Goal: Transaction & Acquisition: Purchase product/service

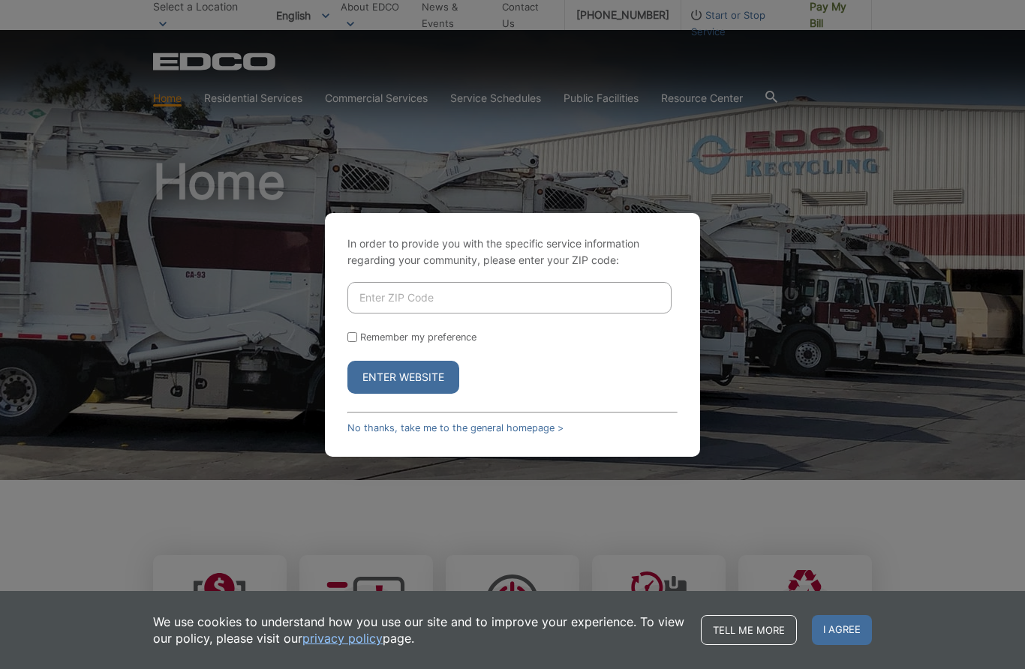
click at [509, 314] on input "Enter ZIP Code" at bounding box center [509, 298] width 324 height 32
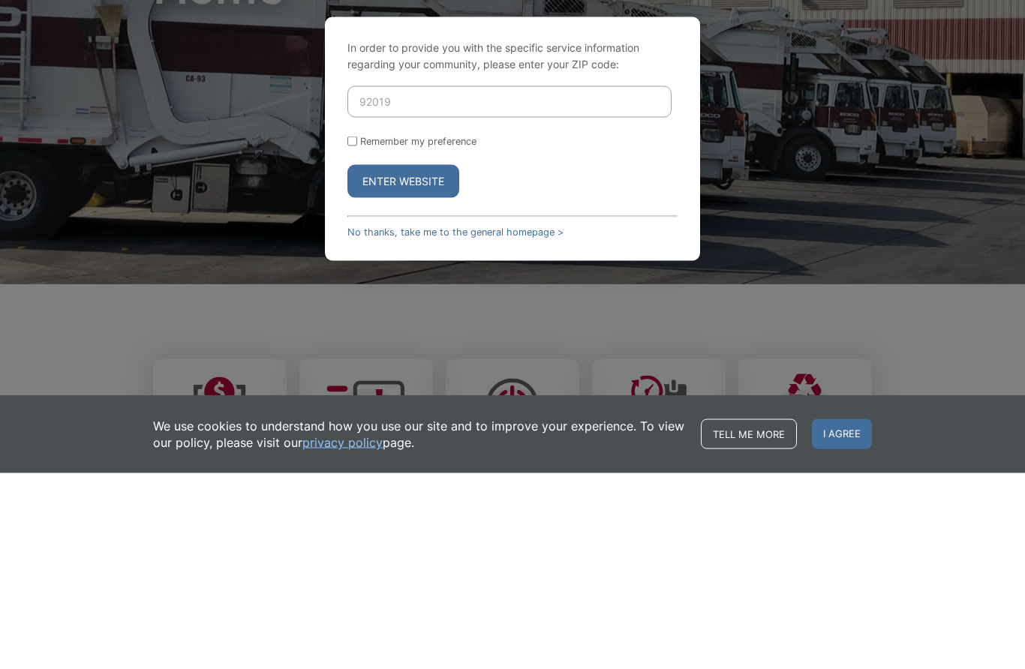
type input "92019"
click at [359, 332] on div "Remember my preference" at bounding box center [512, 337] width 330 height 11
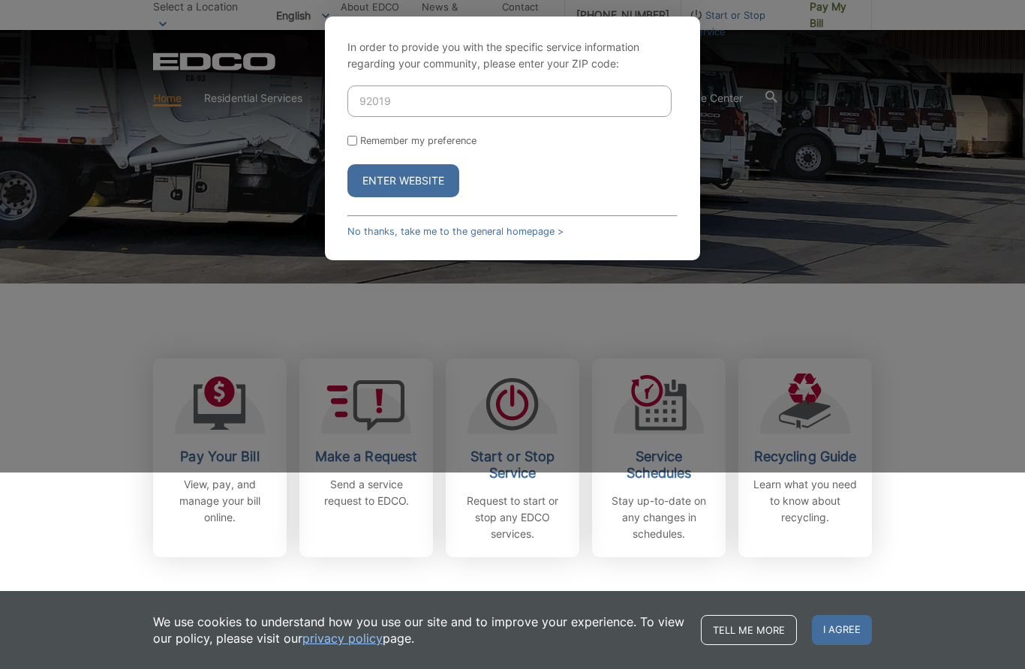
click at [516, 117] on input "92019" at bounding box center [509, 102] width 324 height 32
click at [403, 198] on button "Enter Website" at bounding box center [403, 181] width 112 height 33
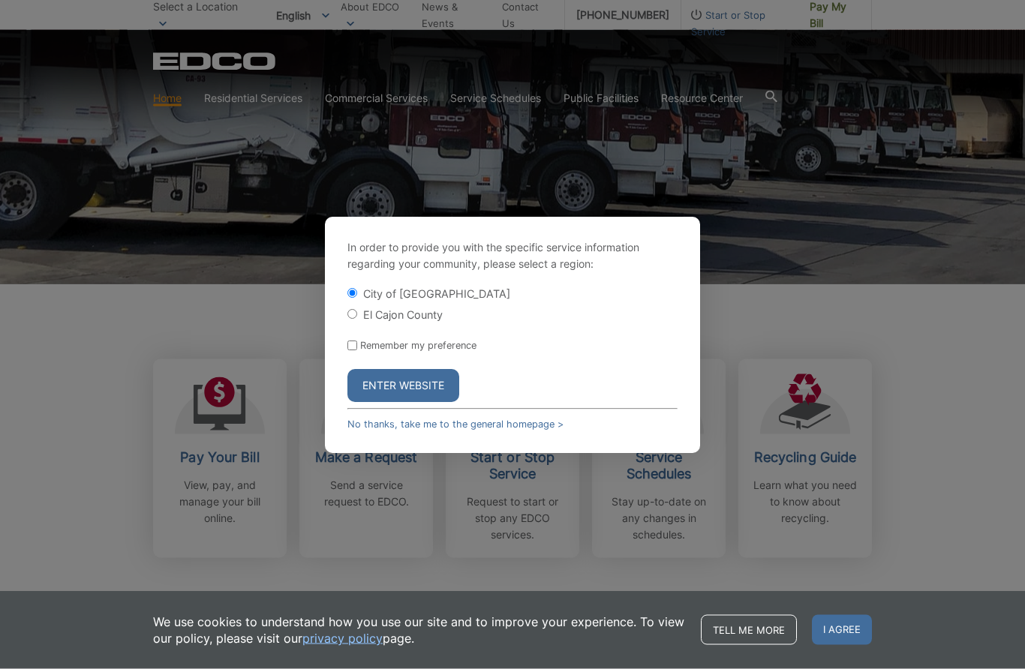
scroll to position [197, 0]
click at [361, 322] on div "El Cajon County" at bounding box center [512, 314] width 330 height 15
click at [357, 319] on input "El Cajon County" at bounding box center [352, 314] width 10 height 10
radio input "true"
click at [353, 350] on input "Remember my preference" at bounding box center [352, 346] width 10 height 10
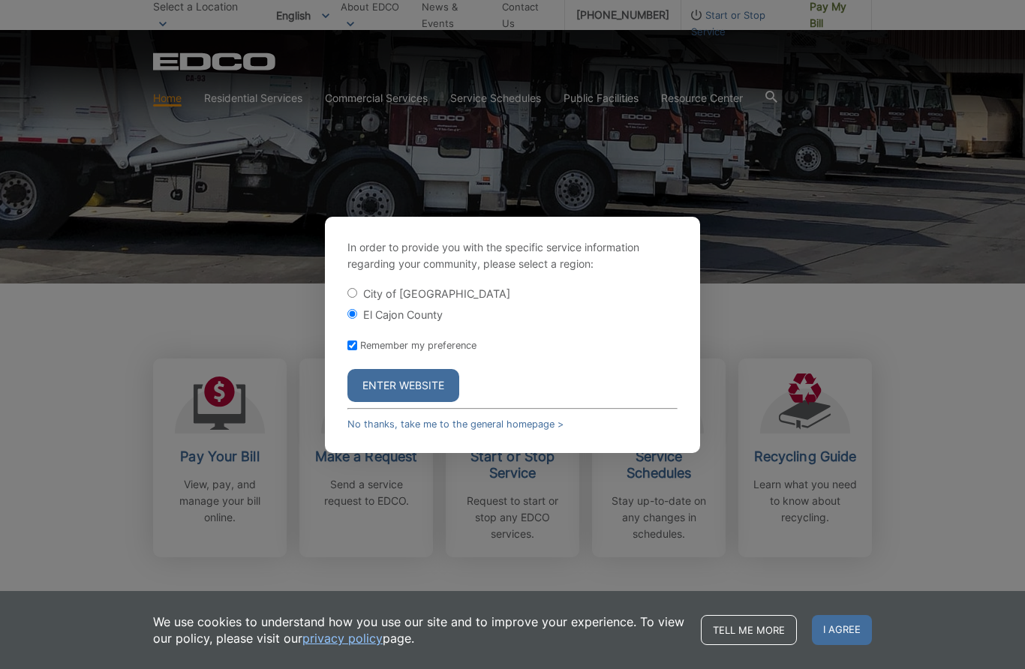
checkbox input "true"
click at [430, 402] on button "Enter Website" at bounding box center [403, 385] width 112 height 33
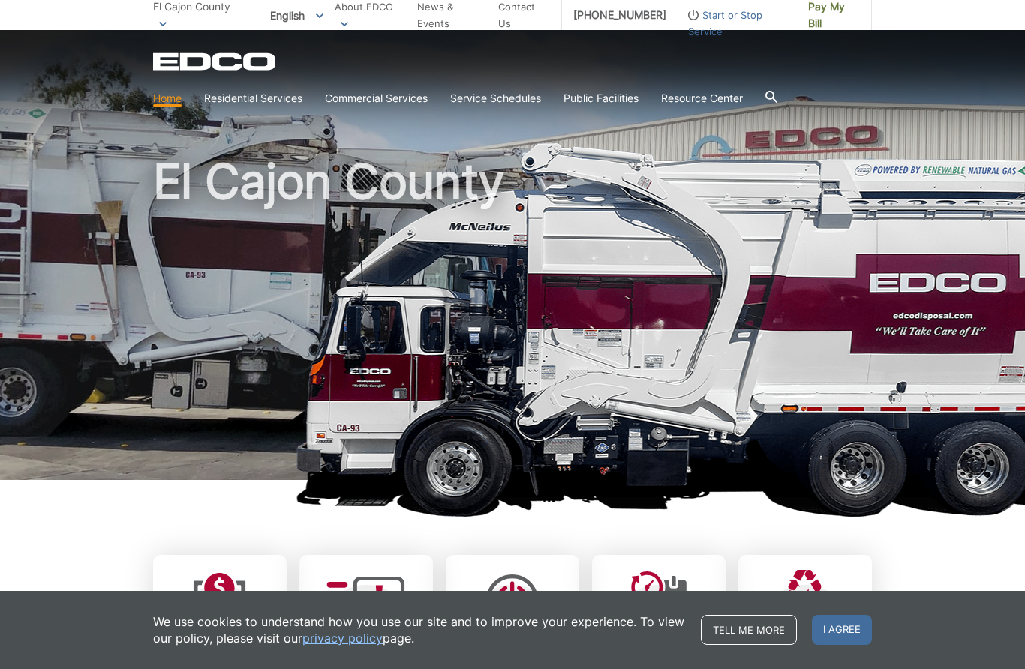
click at [738, 632] on link "Tell me more" at bounding box center [749, 630] width 96 height 30
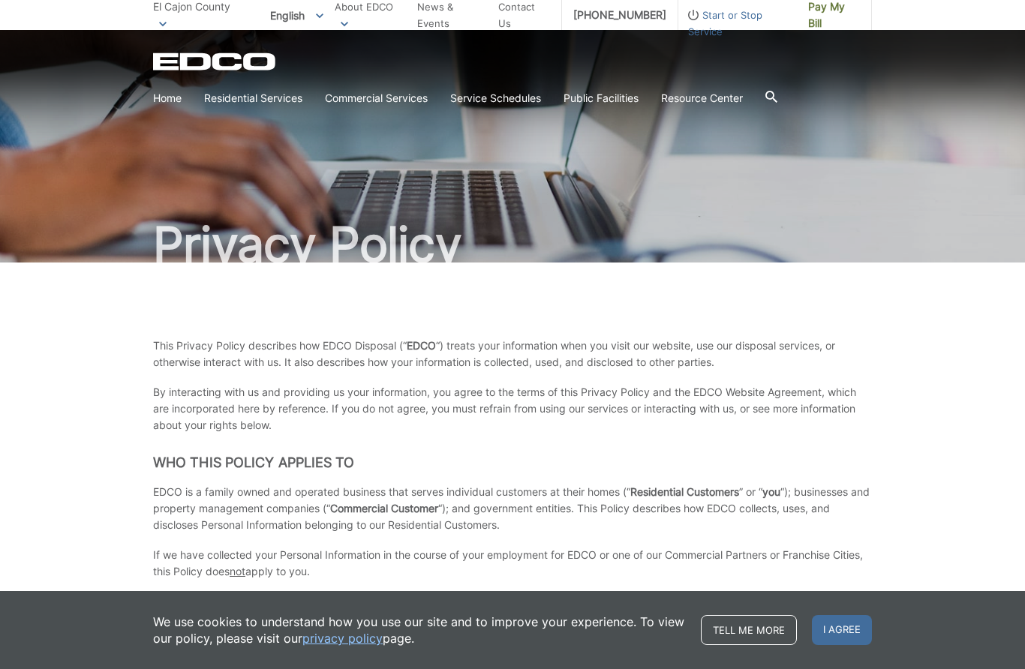
click at [749, 625] on link "Tell me more" at bounding box center [749, 630] width 96 height 30
click at [755, 632] on link "Tell me more" at bounding box center [749, 630] width 96 height 30
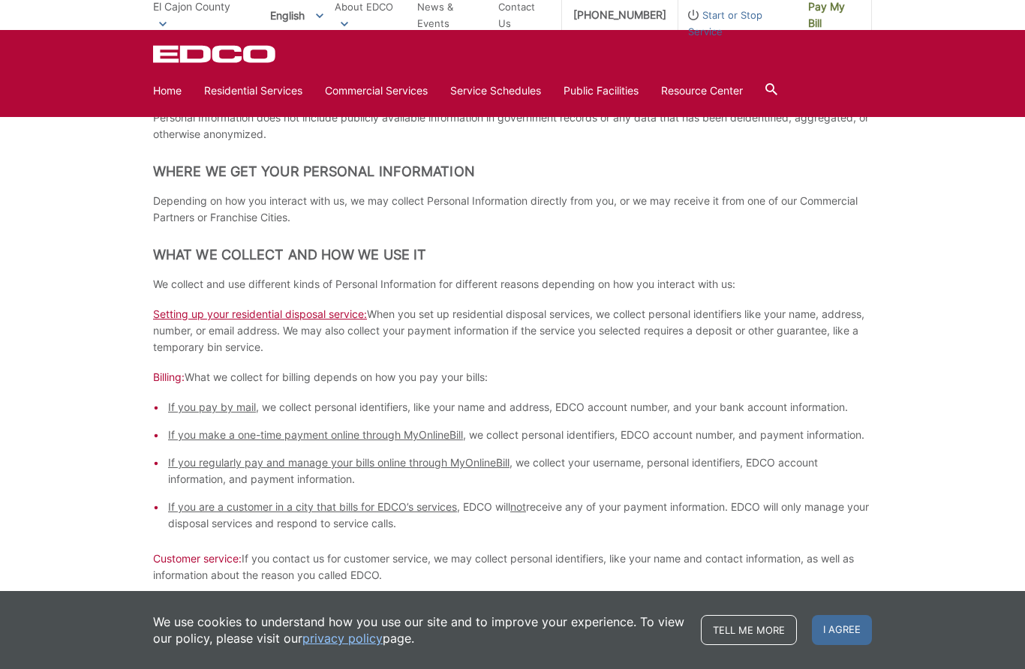
scroll to position [528, 0]
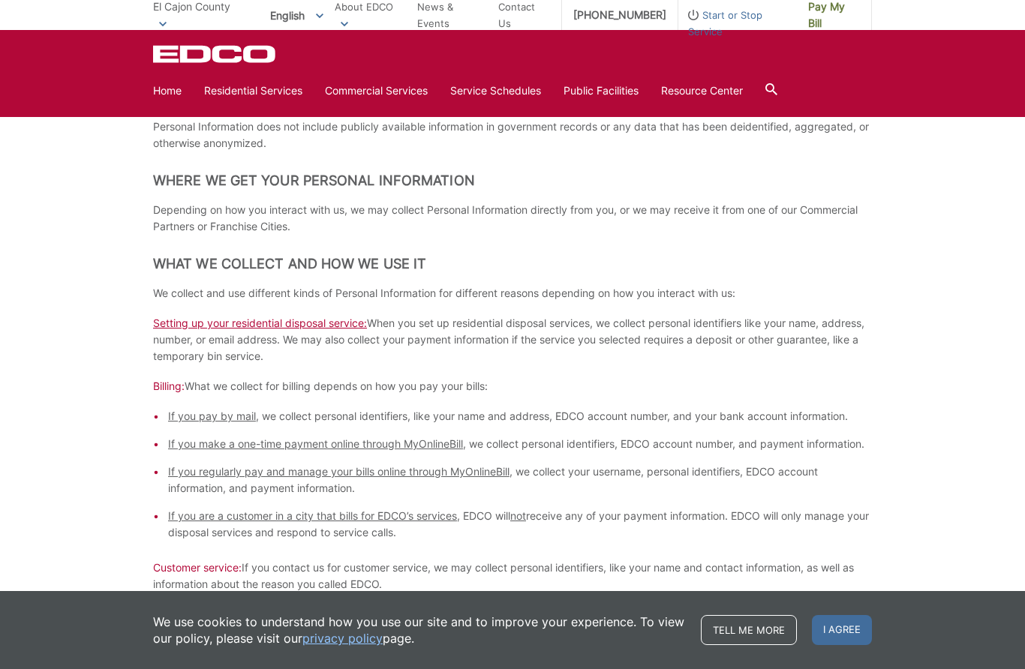
click at [165, 11] on span "El Cajon County" at bounding box center [191, 6] width 77 height 13
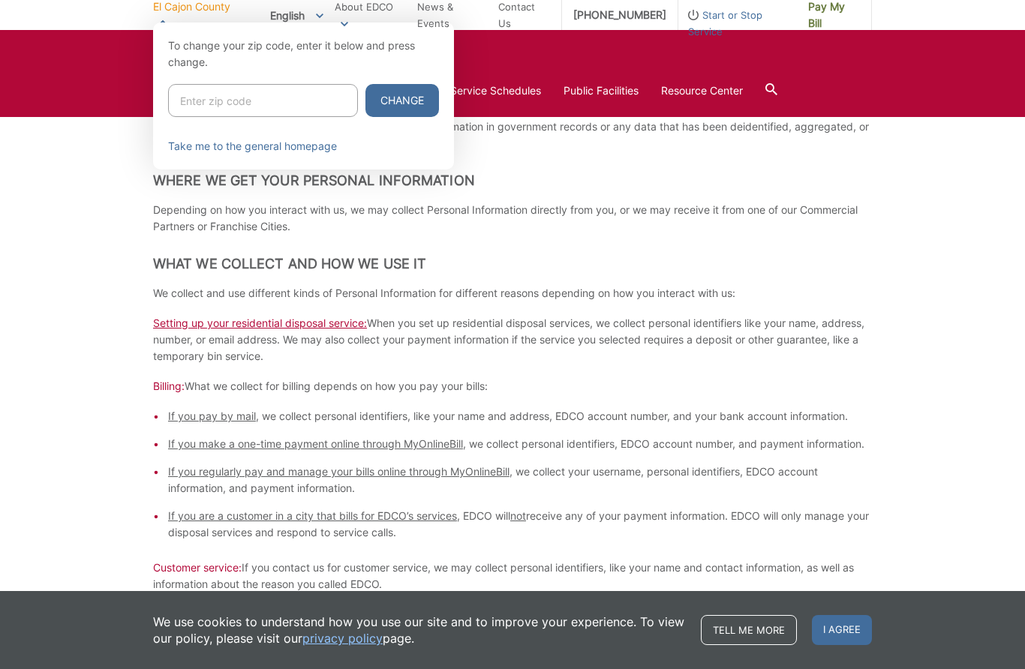
click at [97, 402] on div at bounding box center [512, 357] width 1025 height 669
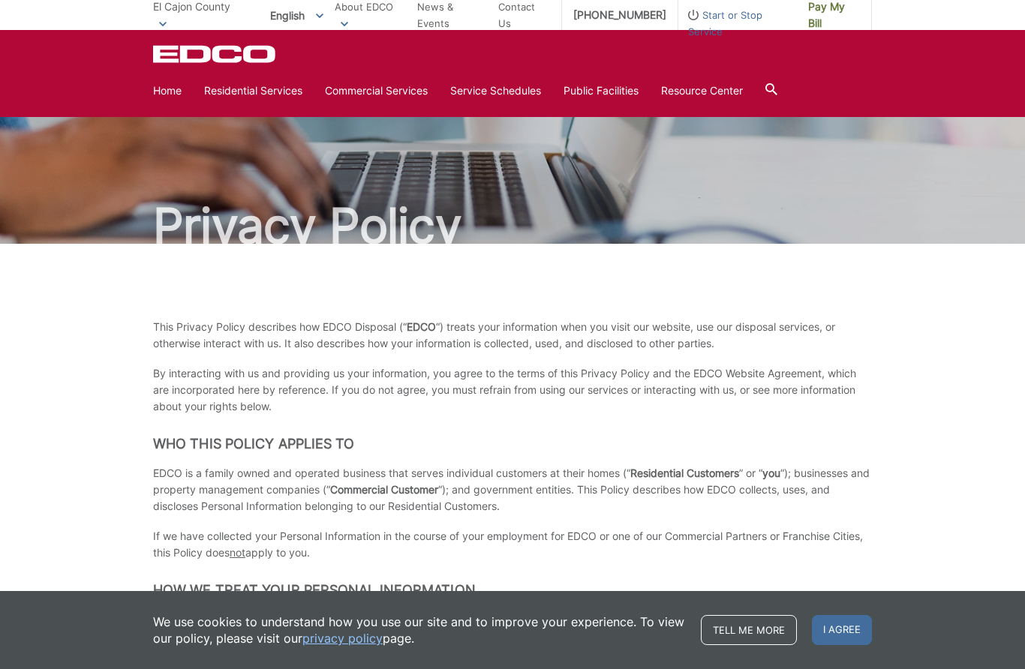
scroll to position [0, 0]
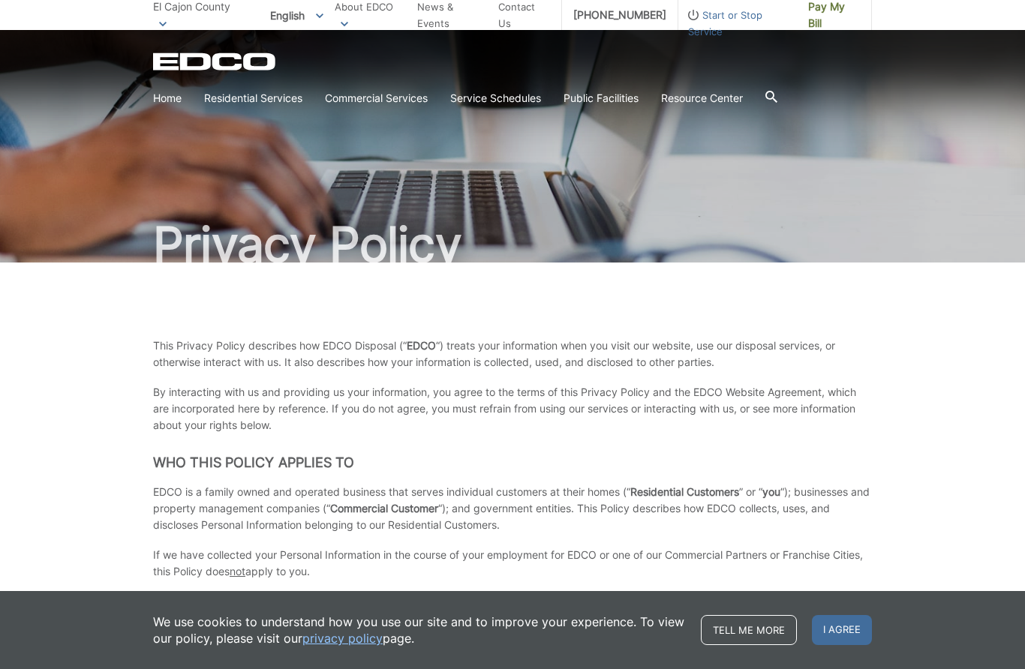
click at [827, 8] on span "Pay My Bill" at bounding box center [834, 14] width 52 height 33
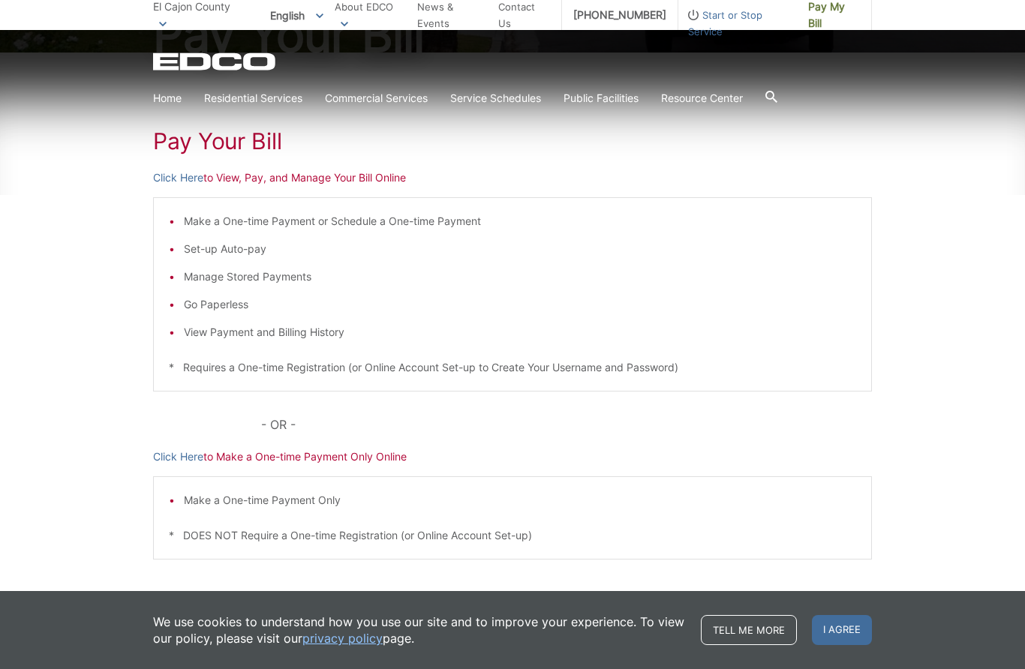
scroll to position [221, 0]
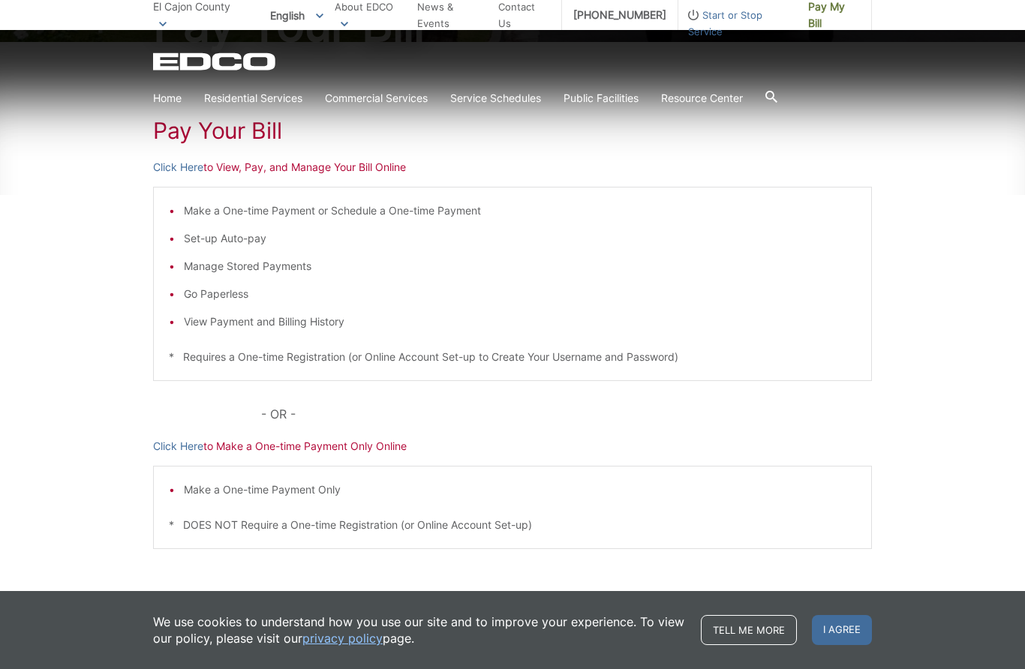
click at [373, 159] on p "Click Here to View, Pay, and Manage Your Bill Online" at bounding box center [512, 167] width 719 height 17
click at [332, 171] on p "Click Here to View, Pay, and Manage Your Bill Online" at bounding box center [512, 167] width 719 height 17
click at [241, 170] on p "Click Here to View, Pay, and Manage Your Bill Online" at bounding box center [512, 167] width 719 height 17
click at [182, 167] on link "Click Here" at bounding box center [178, 167] width 50 height 17
